Goal: Task Accomplishment & Management: Use online tool/utility

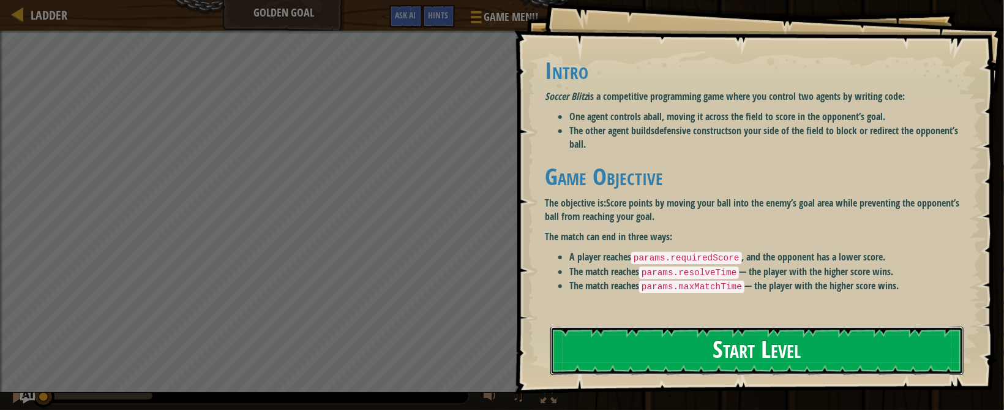
click at [657, 349] on button "Start Level" at bounding box center [756, 350] width 413 height 48
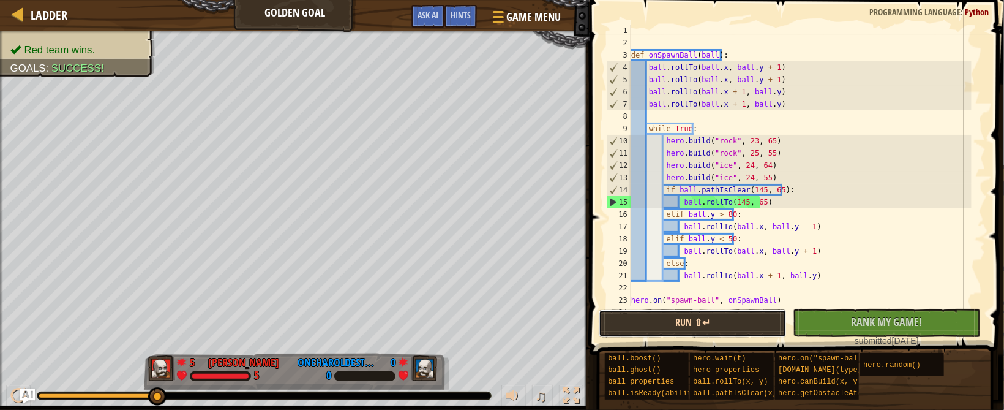
click at [660, 314] on button "Run ⇧↵" at bounding box center [693, 323] width 188 height 28
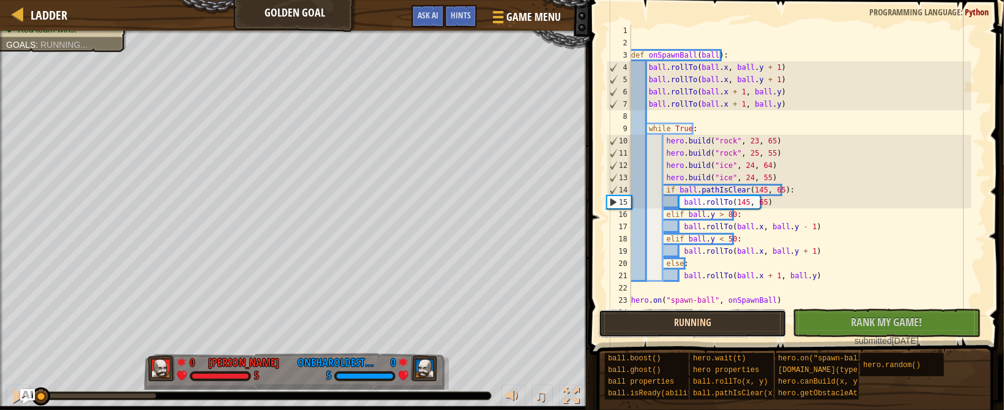
click at [660, 314] on button "Running" at bounding box center [693, 323] width 188 height 28
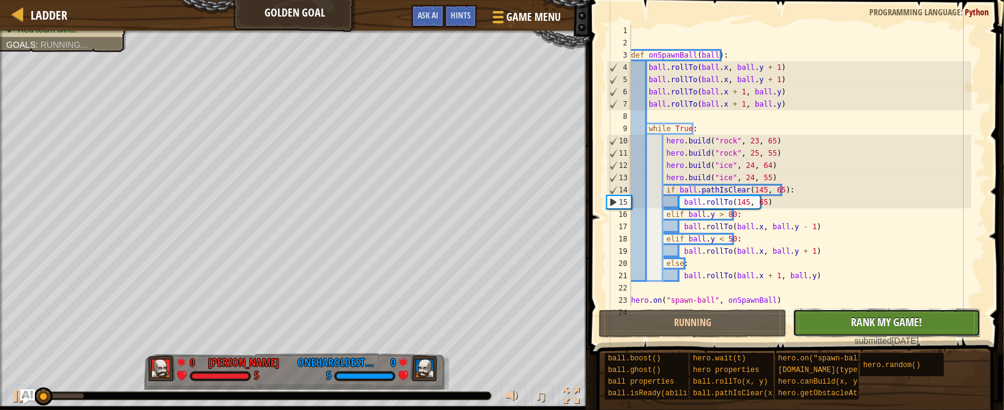
click at [883, 317] on span "Rank My Game!" at bounding box center [887, 321] width 71 height 15
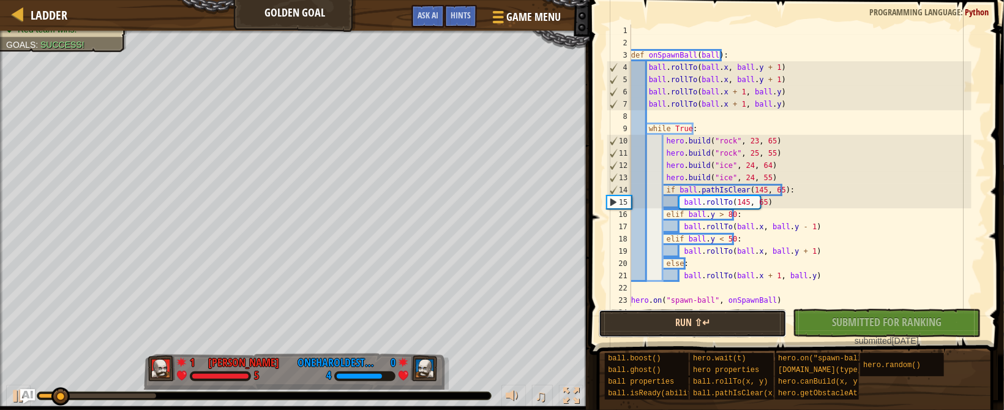
click at [758, 322] on button "Run ⇧↵" at bounding box center [693, 323] width 188 height 28
click at [758, 309] on button "Run ⇧↵" at bounding box center [693, 323] width 188 height 28
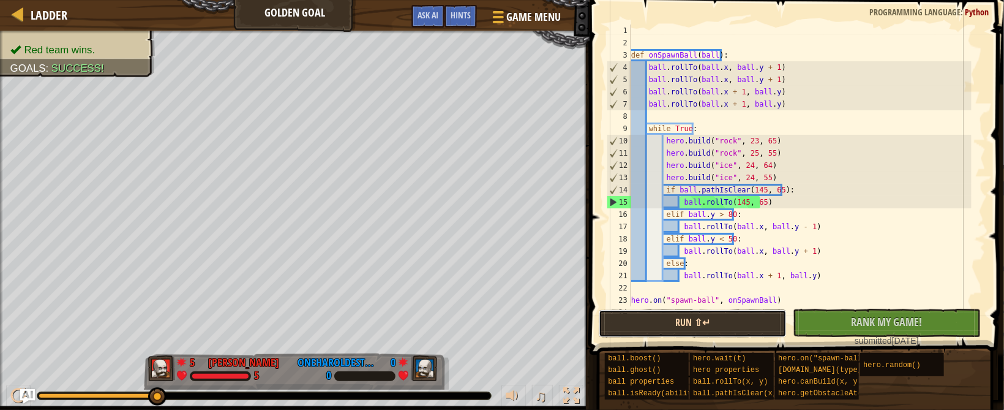
click at [758, 309] on button "Run ⇧↵" at bounding box center [693, 323] width 188 height 28
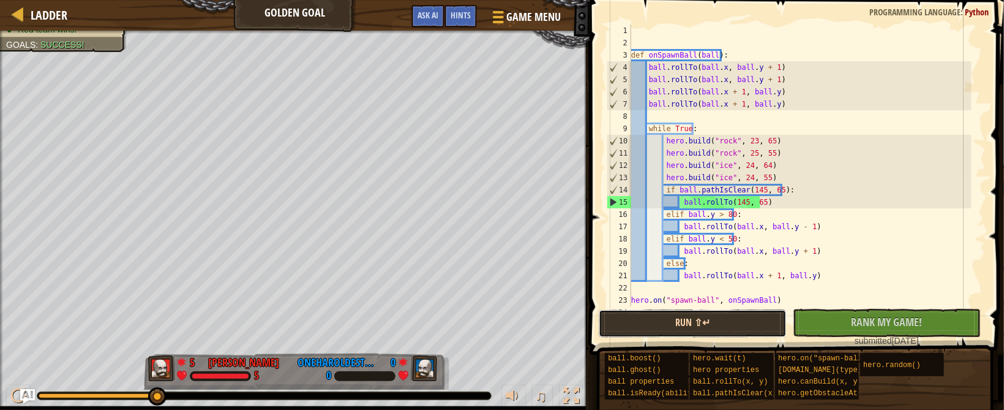
click at [756, 326] on button "Run ⇧↵" at bounding box center [693, 323] width 188 height 28
